Goal: Information Seeking & Learning: Learn about a topic

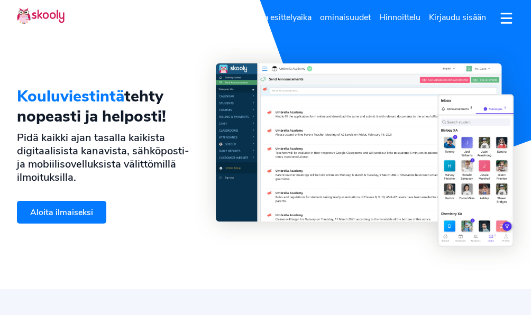
select select "fi"
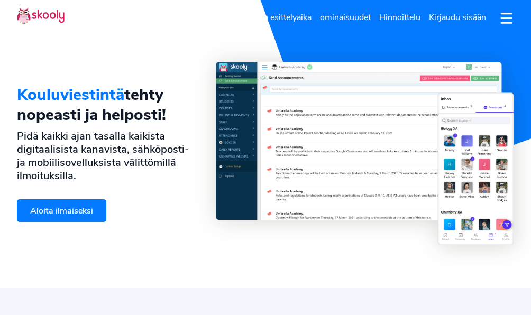
select select "358"
select select "[GEOGRAPHIC_DATA]"
select select "Europe/[GEOGRAPHIC_DATA]"
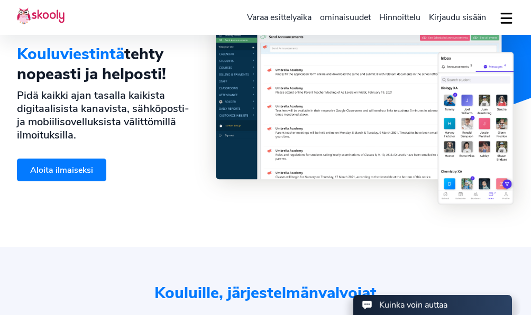
scroll to position [43, 0]
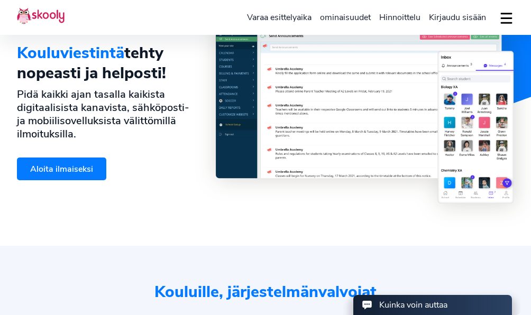
click at [393, 14] on span "Hinnoittelu" at bounding box center [399, 18] width 41 height 12
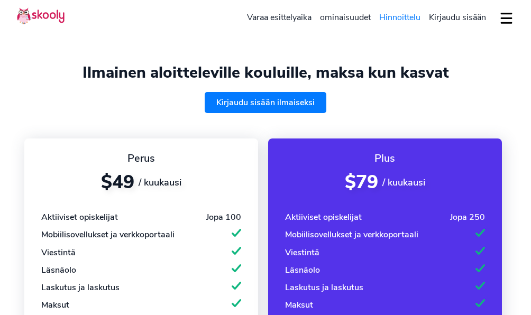
select select "fi"
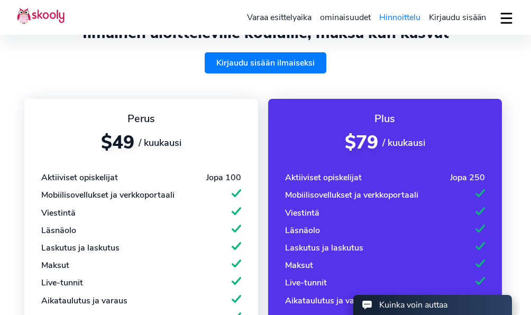
select select "358"
select select "[GEOGRAPHIC_DATA]"
select select "Europe/[GEOGRAPHIC_DATA]"
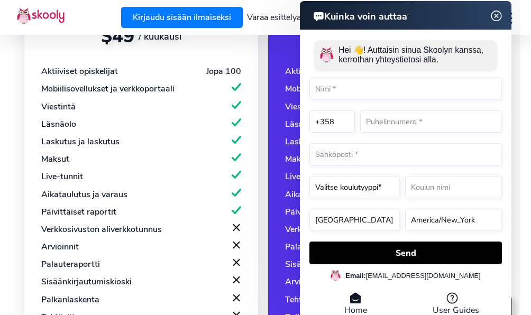
scroll to position [148, 0]
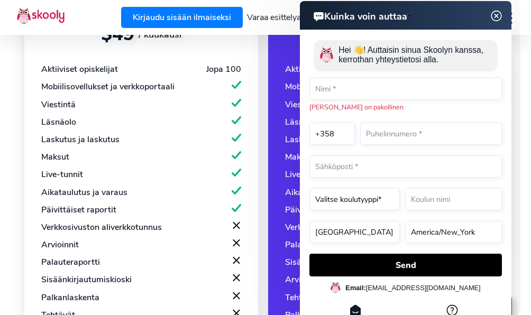
click at [496, 12] on img at bounding box center [497, 16] width 20 height 13
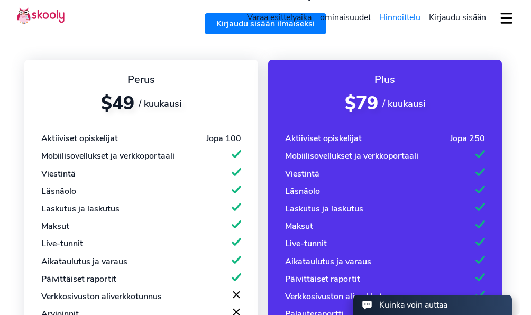
scroll to position [0, 0]
